Goal: Obtain resource: Obtain resource

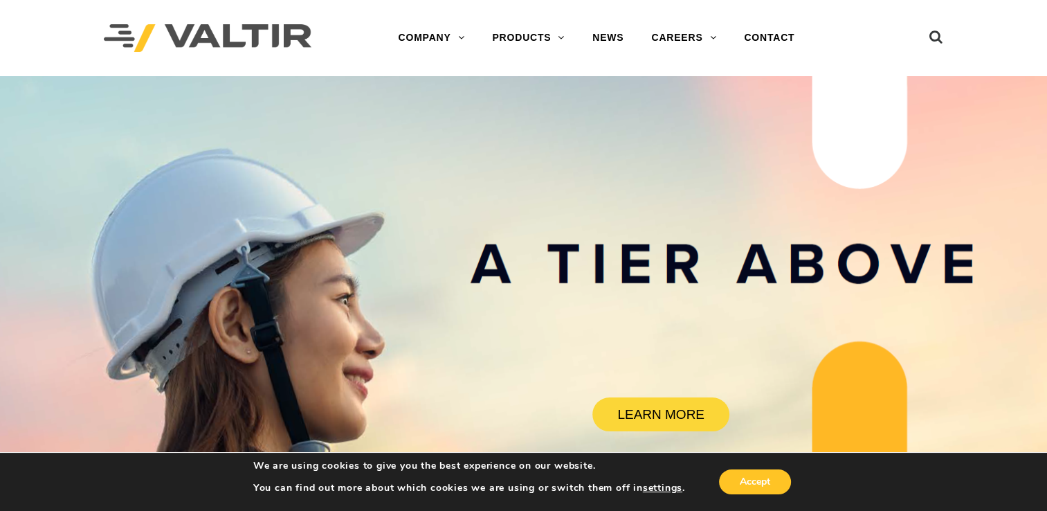
click at [754, 311] on rs-slide "LEARN MORE" at bounding box center [523, 331] width 1047 height 511
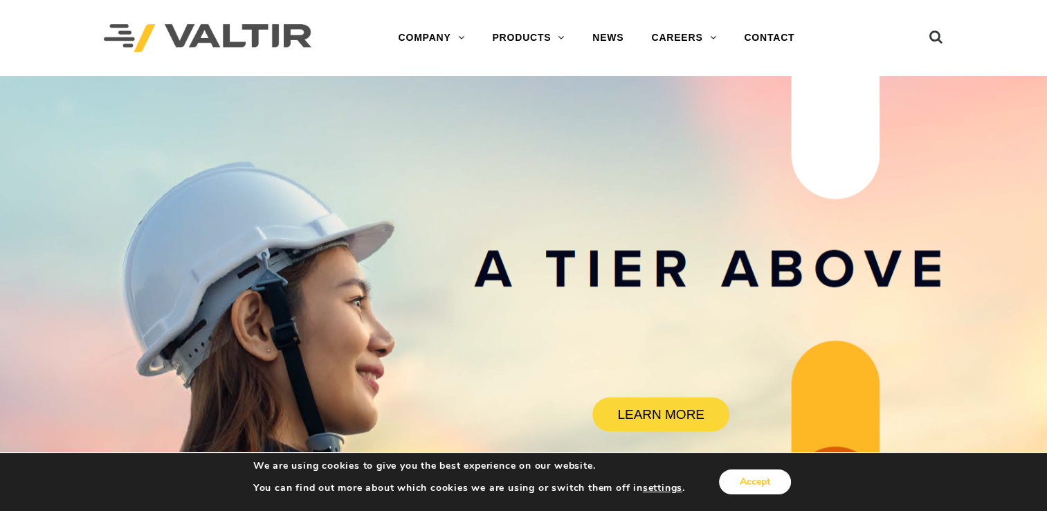
click at [758, 480] on button "Accept" at bounding box center [755, 481] width 72 height 25
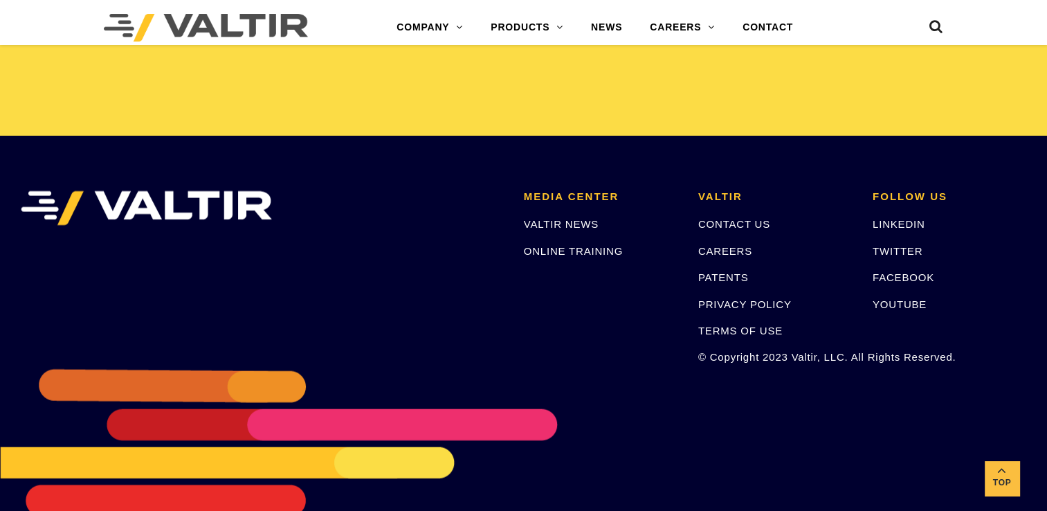
scroll to position [2938, 0]
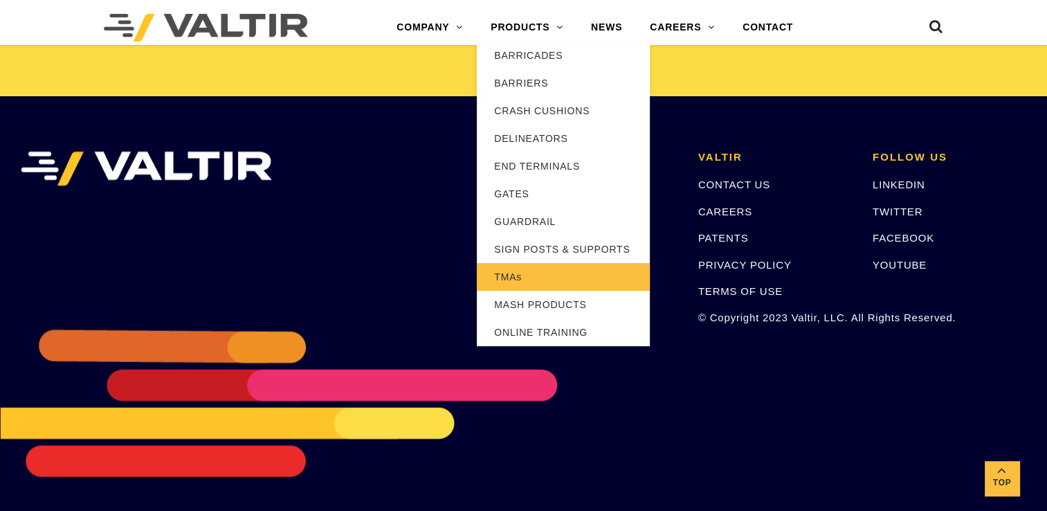
click at [549, 277] on link "TMAs" at bounding box center [563, 277] width 173 height 28
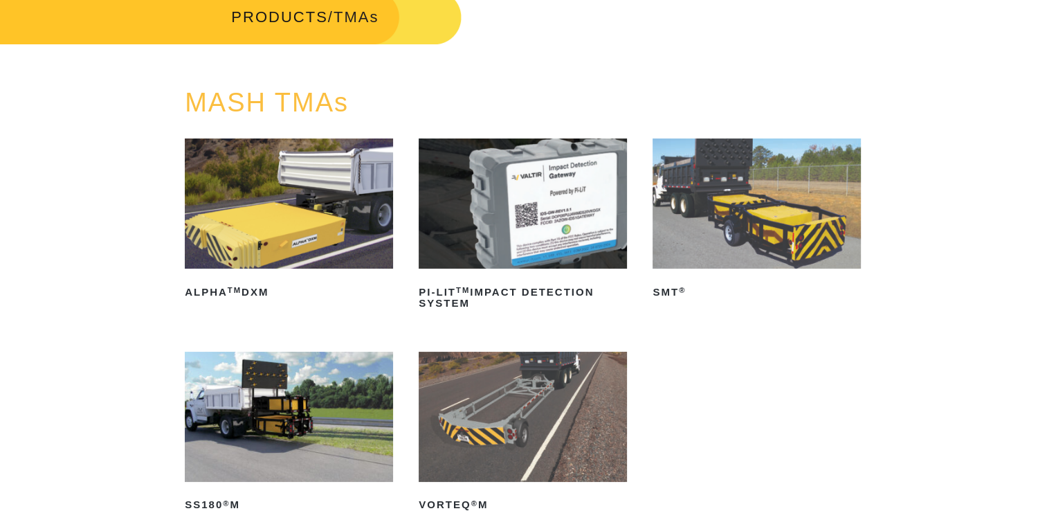
scroll to position [138, 0]
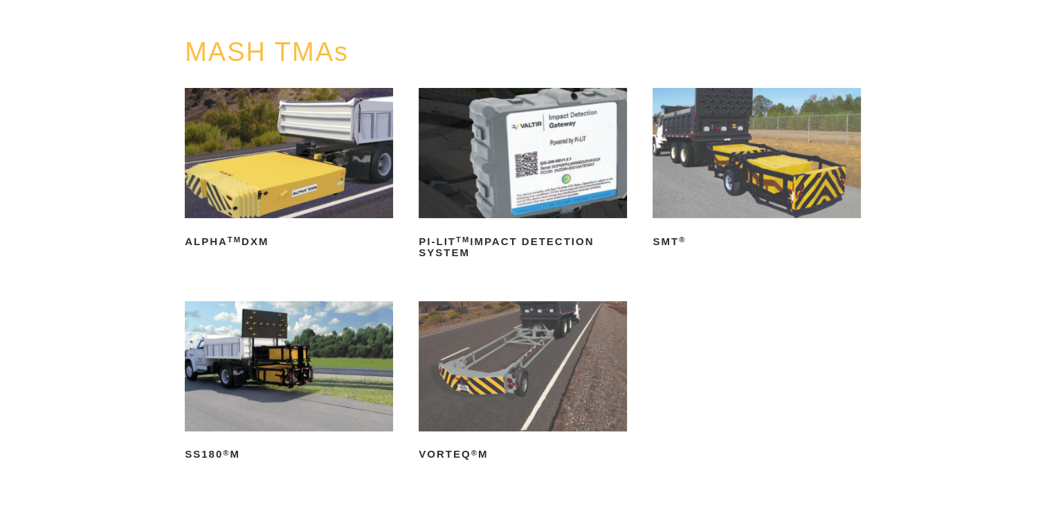
click at [715, 208] on img at bounding box center [757, 153] width 208 height 130
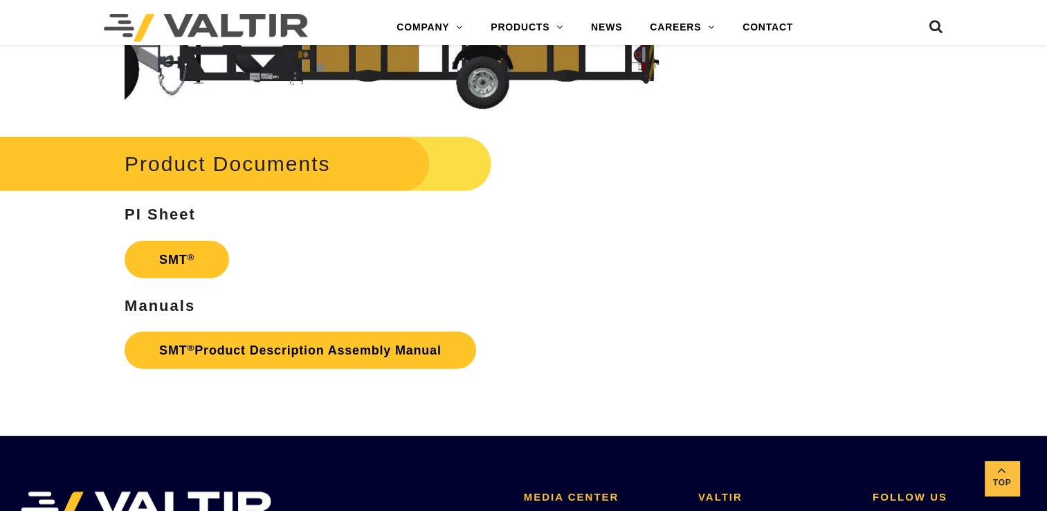
scroll to position [3321, 0]
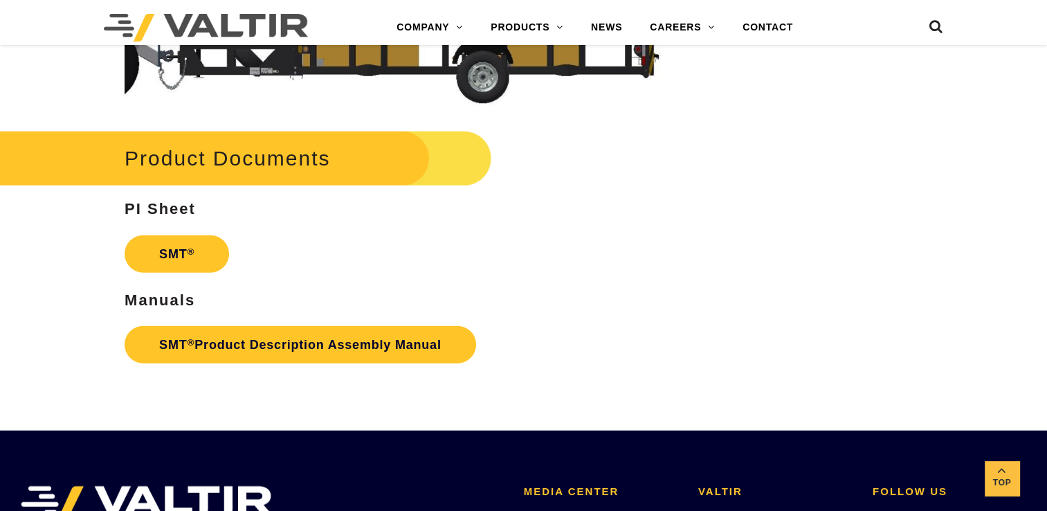
click at [166, 203] on strong "PI Sheet" at bounding box center [160, 208] width 71 height 17
click at [175, 249] on link "SMT ®" at bounding box center [177, 253] width 104 height 37
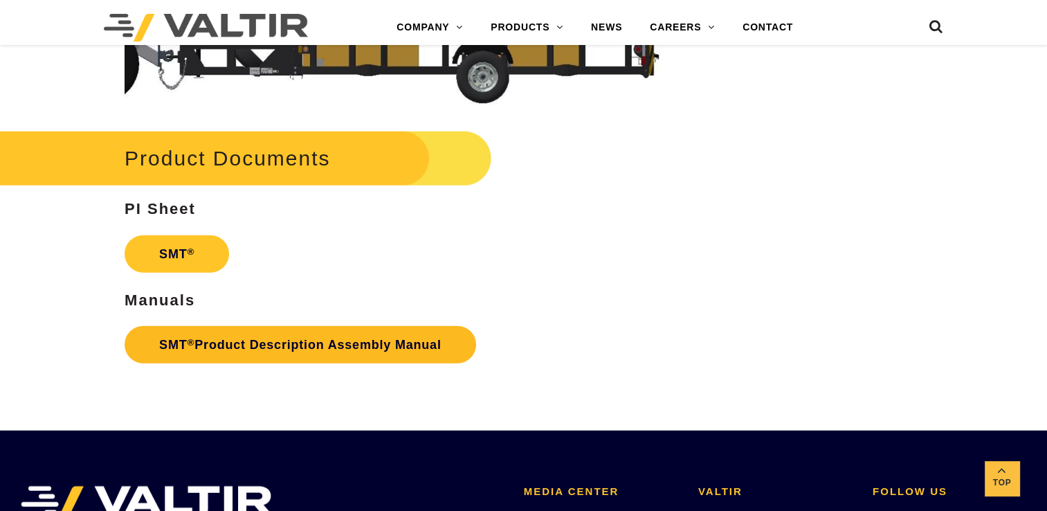
click at [206, 343] on link "SMT ® Product Description Assembly Manual" at bounding box center [301, 344] width 352 height 37
